Goal: Use online tool/utility

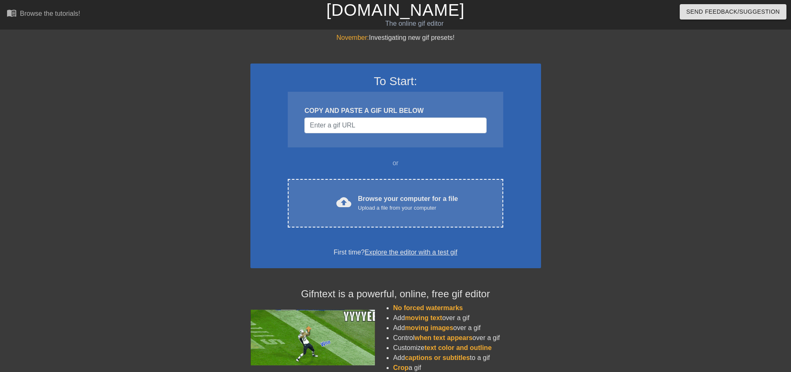
drag, startPoint x: 369, startPoint y: 130, endPoint x: 682, endPoint y: 204, distance: 321.5
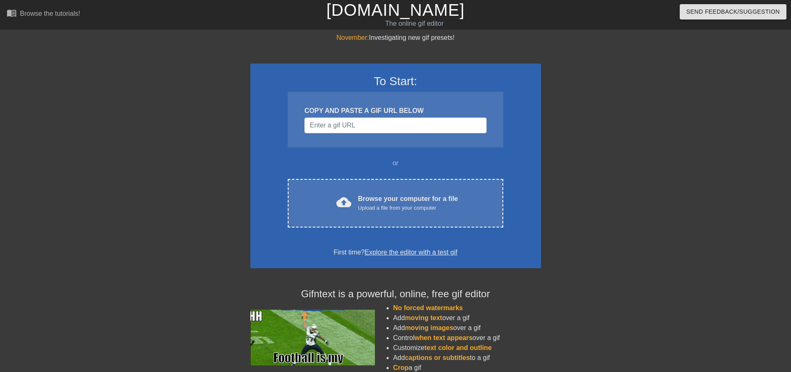
click at [682, 204] on div "November: Investigating new gif presets! To Start: COPY AND PASTE A GIF URL BEL…" at bounding box center [395, 236] width 791 height 406
paste input "https://discordapp.com/channels/@me/718961665718353971/1415762075535544454"
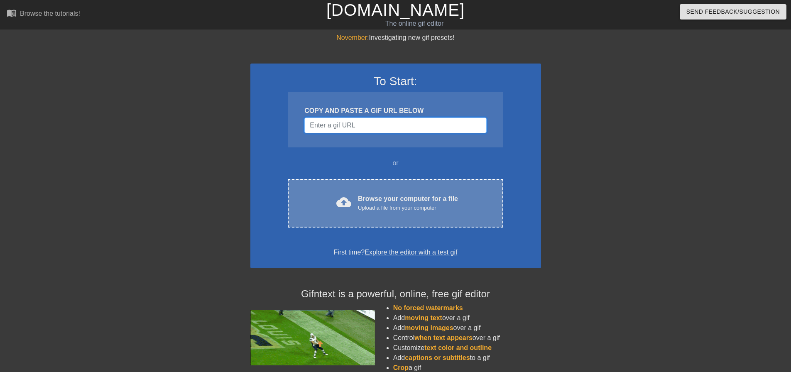
type input "https://discordapp.com/channels/@me/718961665718353971/1415762075535544454"
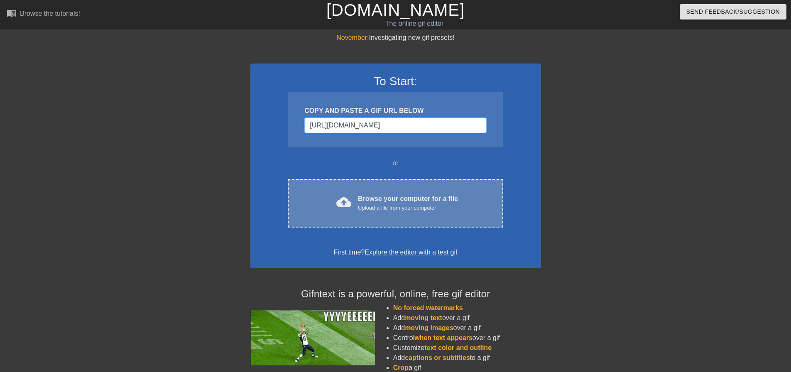
scroll to position [0, 81]
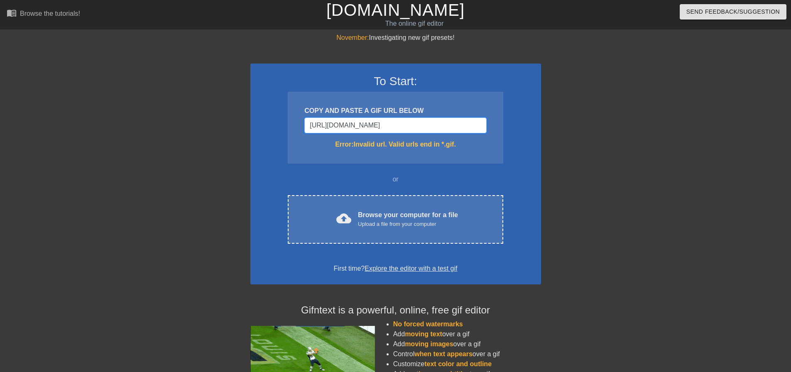
click at [441, 122] on input "https://discordapp.com/channels/@me/718961665718353971/1415762075535544454" at bounding box center [395, 125] width 182 height 16
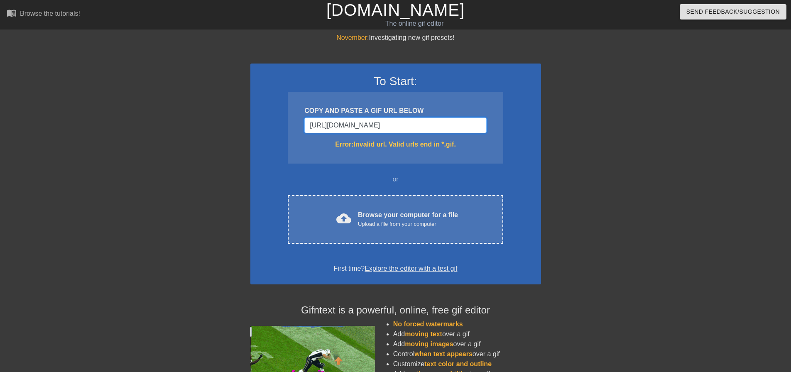
click at [441, 122] on input "https://discordapp.com/channels/@me/718961665718353971/1415762075535544454" at bounding box center [395, 125] width 182 height 16
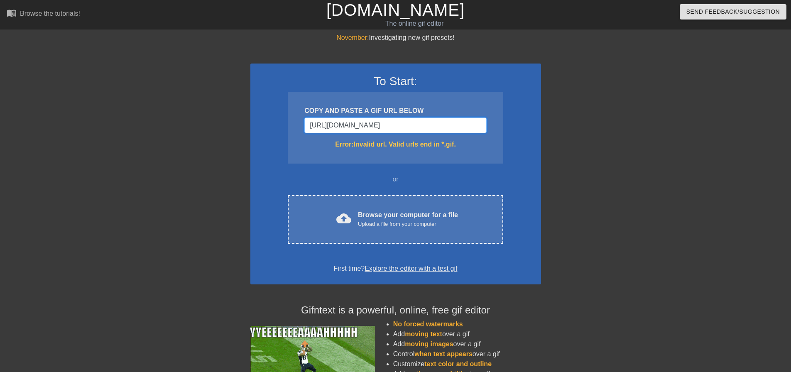
click at [441, 122] on input "https://discordapp.com/channels/@me/718961665718353971/1415762075535544454" at bounding box center [395, 125] width 182 height 16
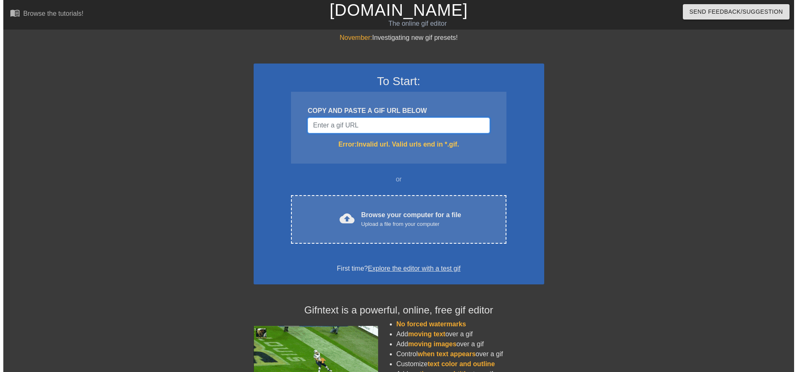
scroll to position [0, 0]
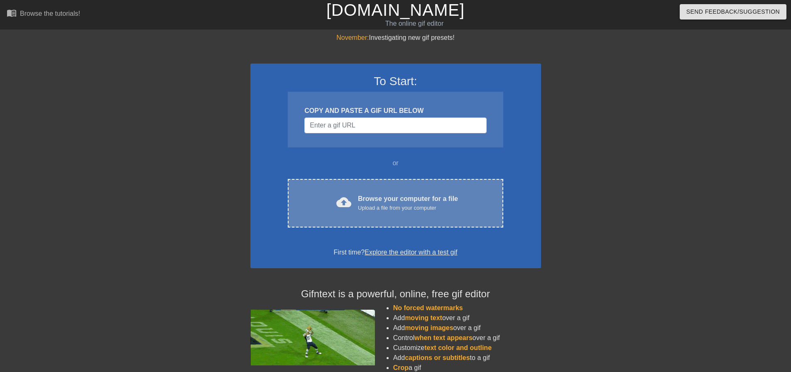
click at [444, 205] on div "Upload a file from your computer" at bounding box center [408, 208] width 100 height 8
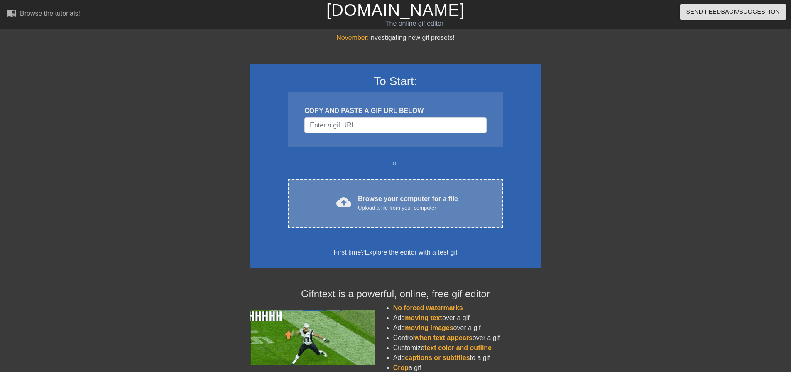
click at [396, 208] on div "Upload a file from your computer" at bounding box center [408, 208] width 100 height 8
